Goal: Transaction & Acquisition: Purchase product/service

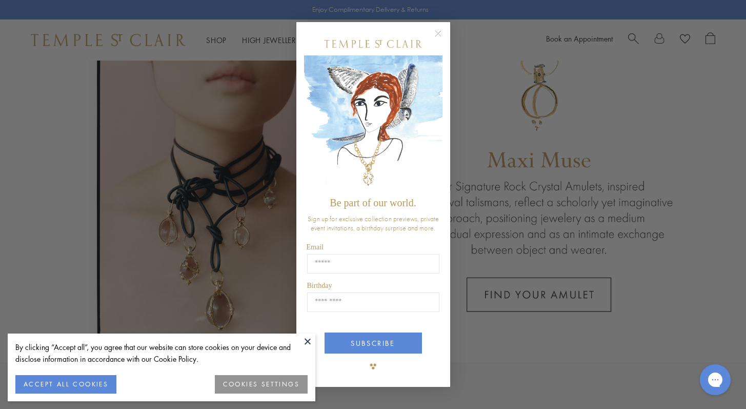
scroll to position [55, 0]
click at [441, 34] on circle "Close dialog" at bounding box center [438, 33] width 12 height 12
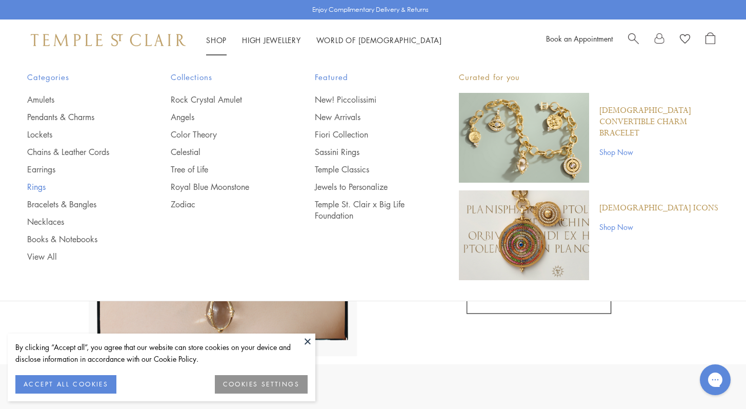
click at [36, 186] on link "Rings" at bounding box center [78, 186] width 103 height 11
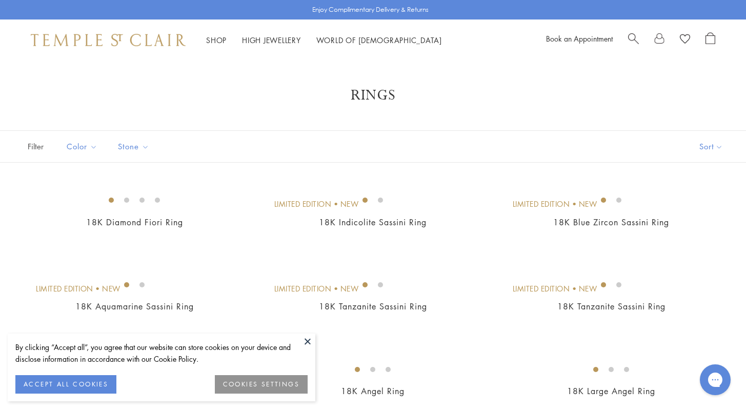
click at [308, 339] on button at bounding box center [307, 340] width 15 height 15
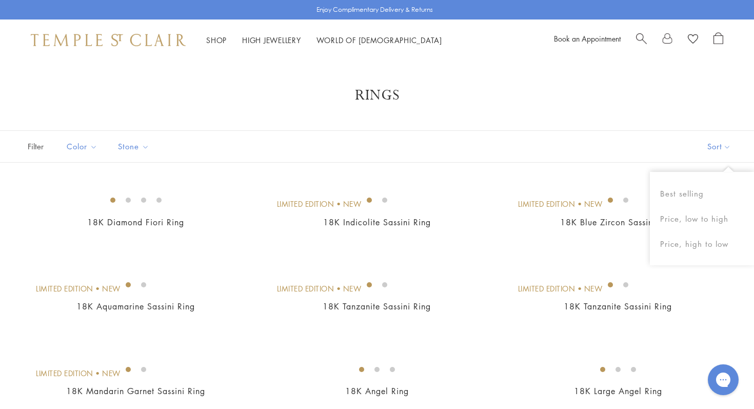
click at [723, 150] on button "Sort" at bounding box center [719, 146] width 70 height 31
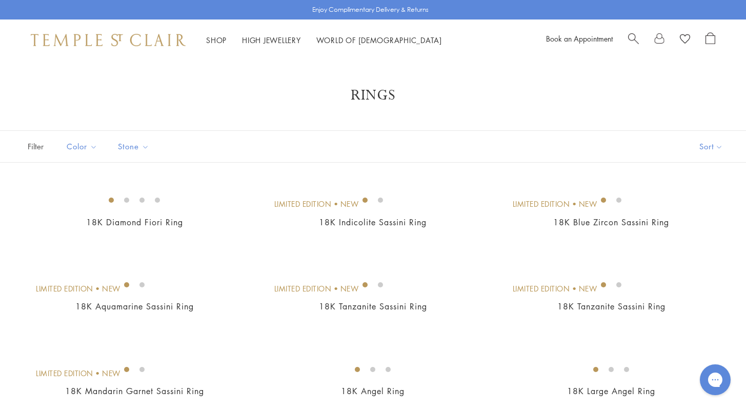
click at [720, 148] on button "Sort" at bounding box center [711, 146] width 70 height 31
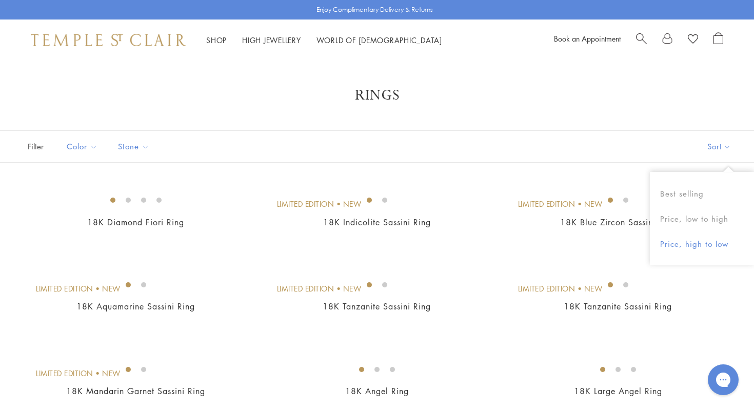
click at [696, 248] on button "Price, high to low" at bounding box center [702, 243] width 104 height 25
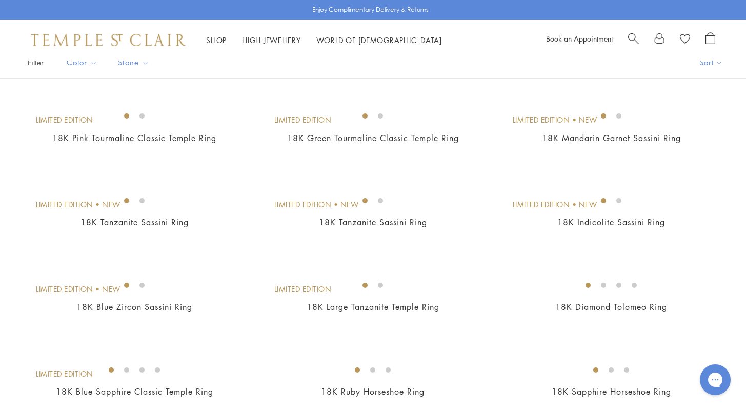
scroll to position [86, 0]
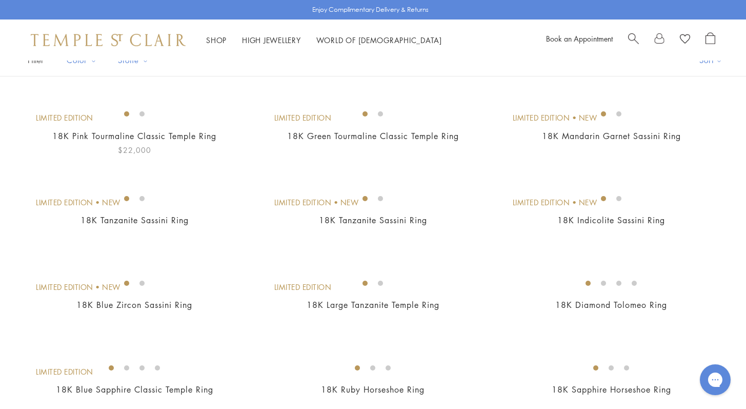
click at [0, 0] on img at bounding box center [0, 0] width 0 height 0
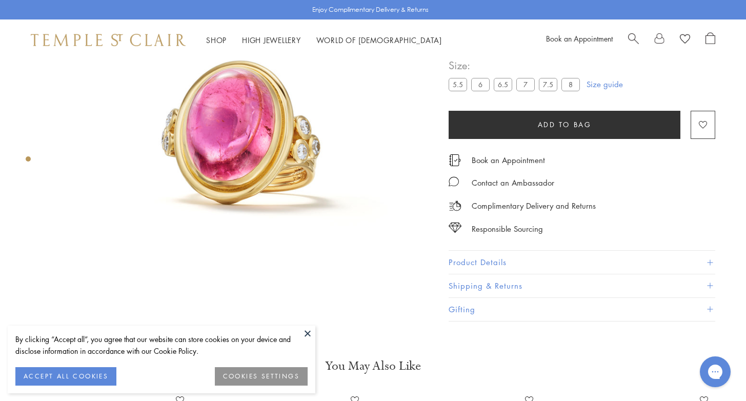
scroll to position [169, 0]
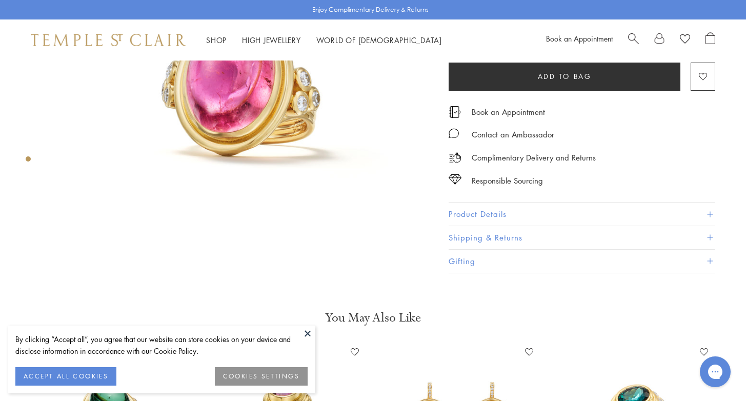
click at [305, 333] on button at bounding box center [307, 333] width 15 height 15
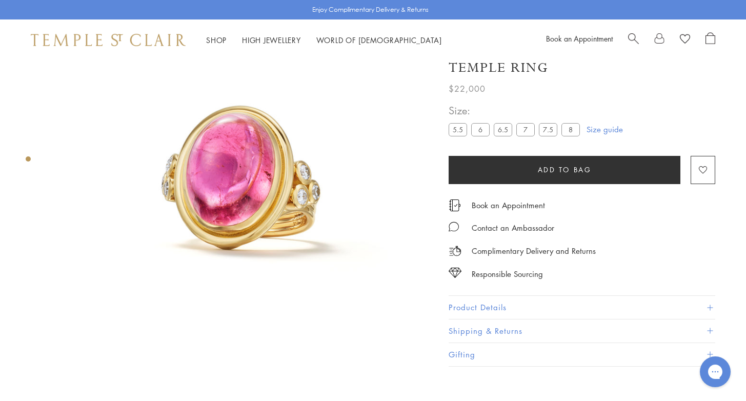
scroll to position [80, 0]
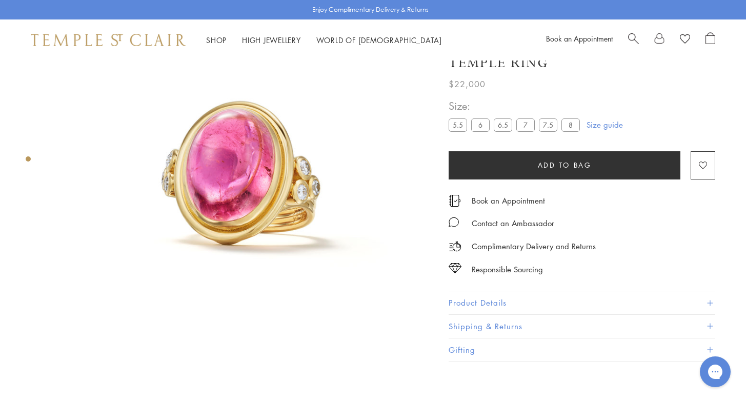
click at [523, 303] on button "Product Details" at bounding box center [582, 303] width 267 height 23
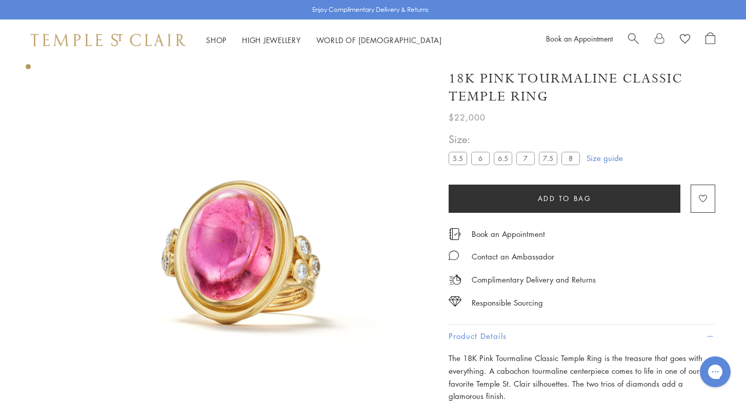
scroll to position [0, 0]
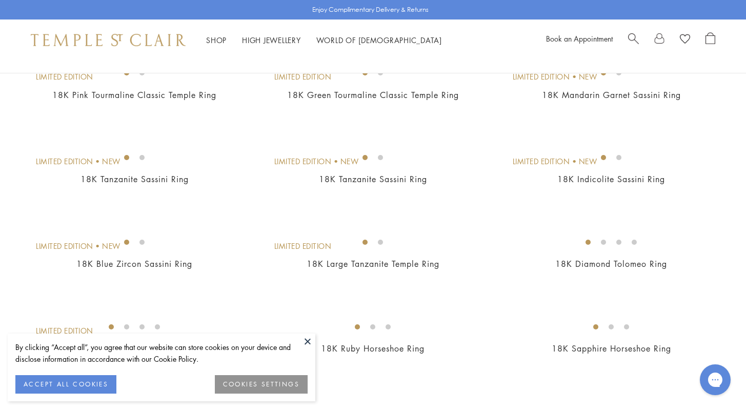
scroll to position [134, 0]
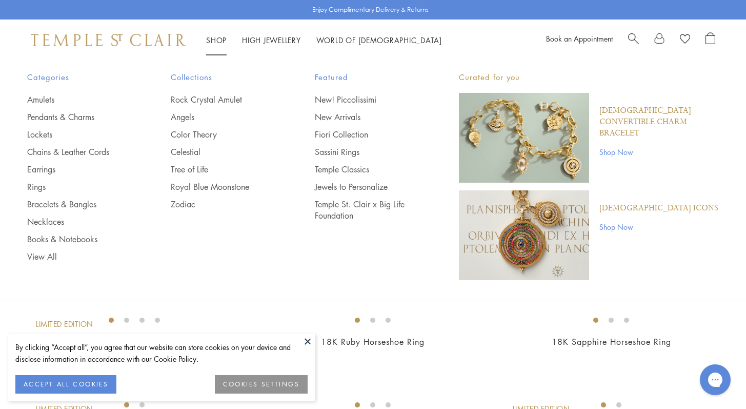
click at [220, 39] on link "Shop Shop" at bounding box center [216, 40] width 21 height 10
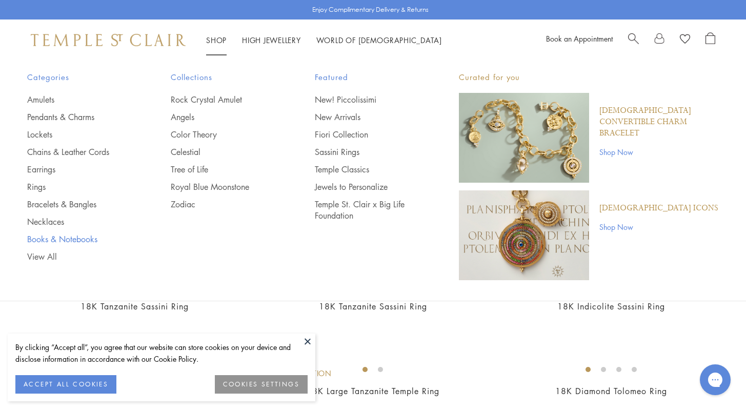
click at [72, 240] on link "Books & Notebooks" at bounding box center [78, 238] width 103 height 11
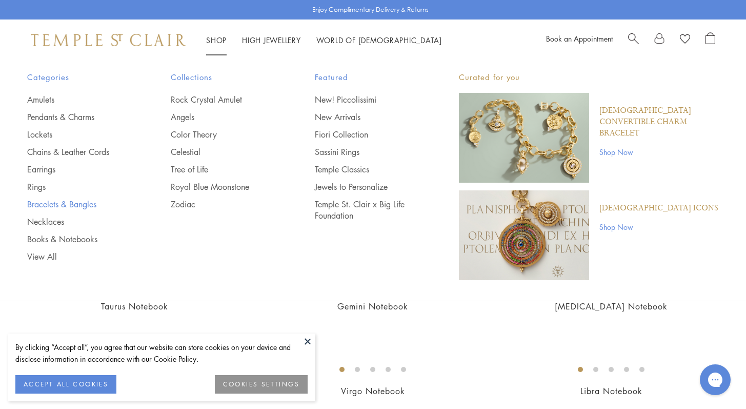
click at [58, 205] on link "Bracelets & Bangles" at bounding box center [78, 203] width 103 height 11
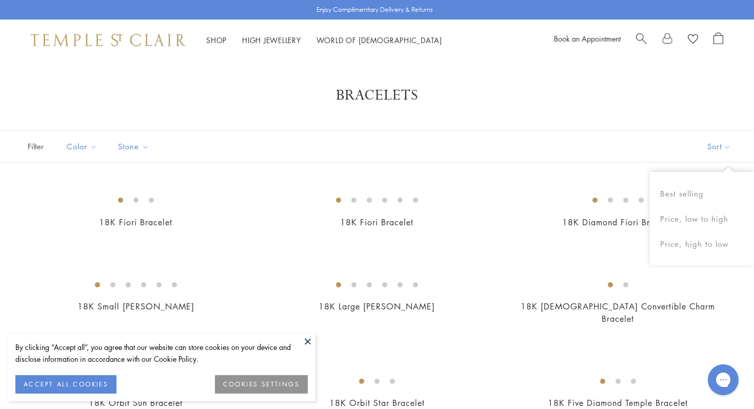
click at [705, 142] on button "Sort" at bounding box center [719, 146] width 70 height 31
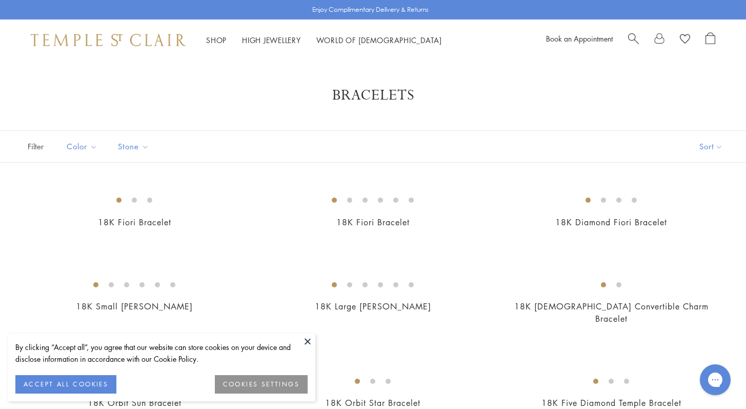
click at [711, 147] on button "Sort" at bounding box center [711, 146] width 70 height 31
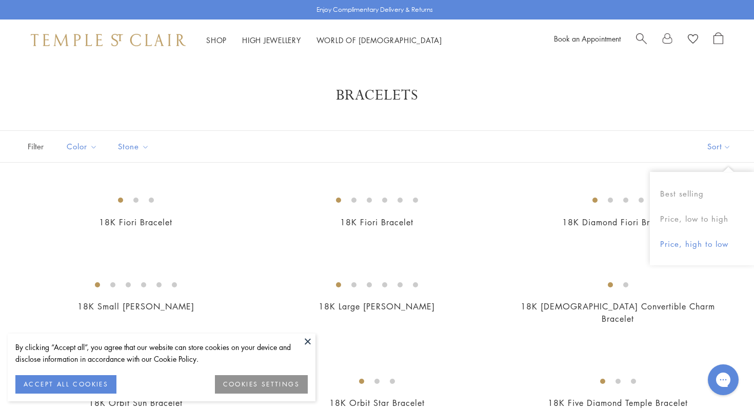
click at [695, 249] on button "Price, high to low" at bounding box center [702, 243] width 104 height 25
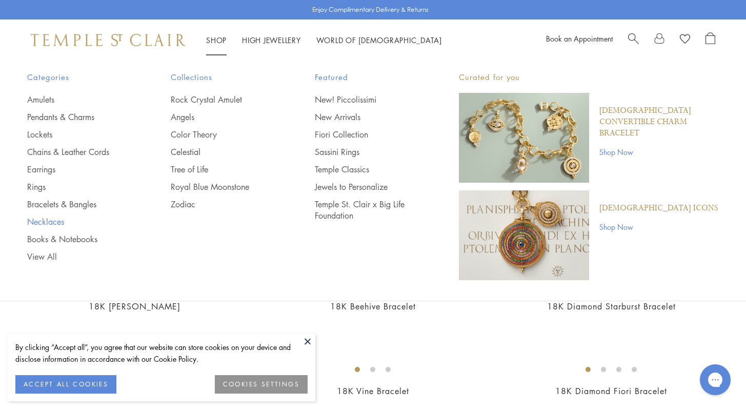
click at [68, 221] on link "Necklaces" at bounding box center [78, 221] width 103 height 11
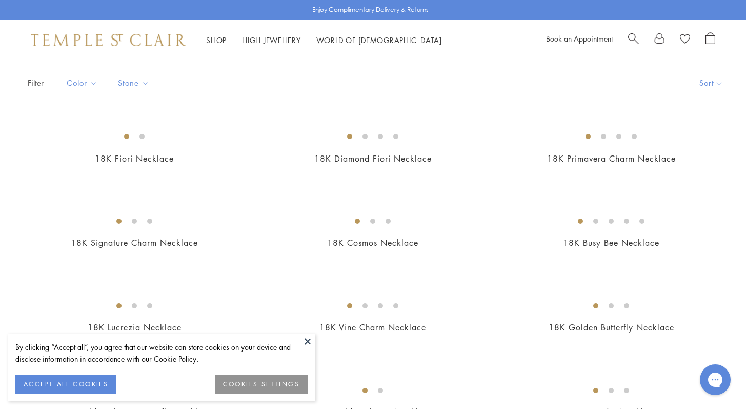
scroll to position [22, 0]
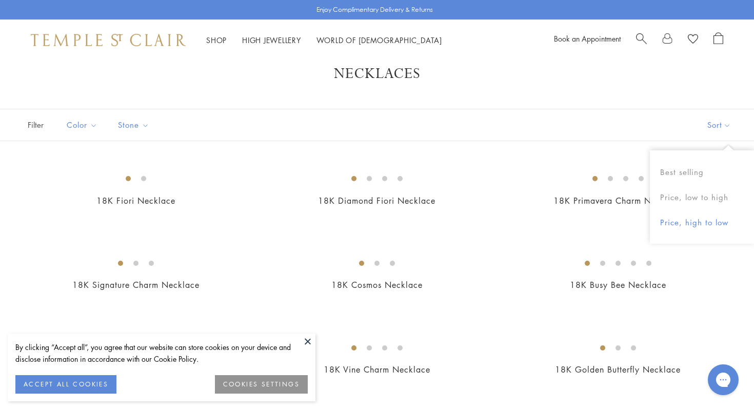
click at [696, 221] on button "Price, high to low" at bounding box center [702, 222] width 104 height 25
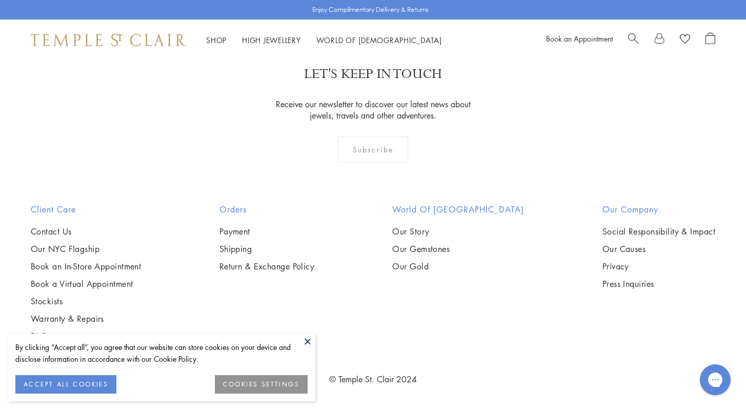
scroll to position [4524, 0]
click at [309, 341] on button at bounding box center [307, 340] width 15 height 15
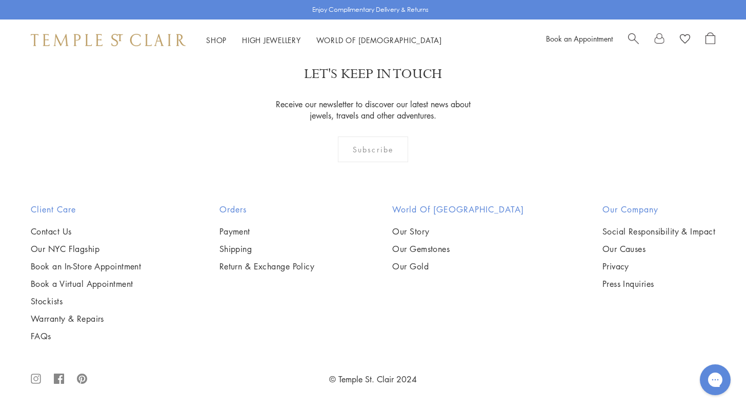
scroll to position [4458, 0]
